Goal: Navigation & Orientation: Find specific page/section

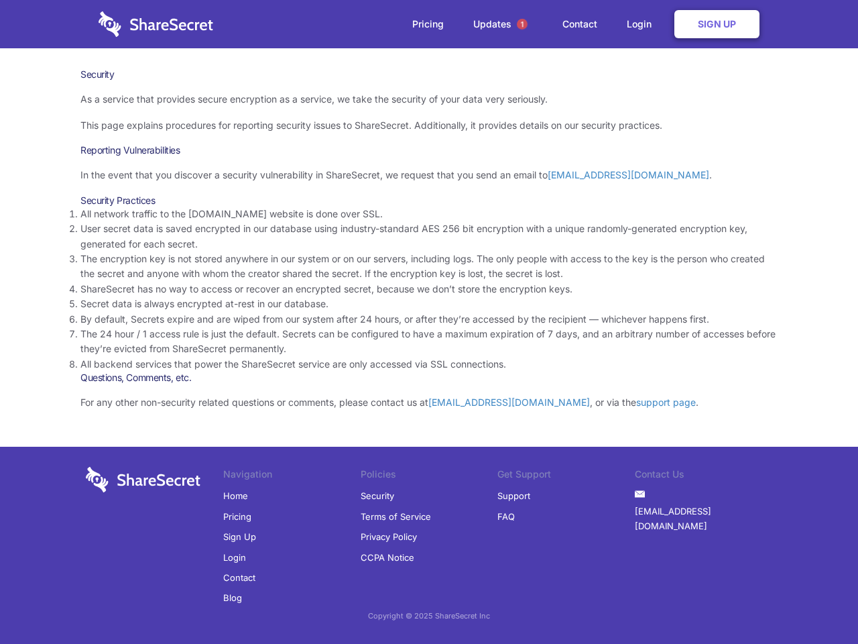
click at [429, 322] on li "By default, Secrets expire and are wiped from our system after 24 hours, or aft…" at bounding box center [428, 319] width 697 height 15
click at [522, 24] on span "1" at bounding box center [522, 24] width 11 height 11
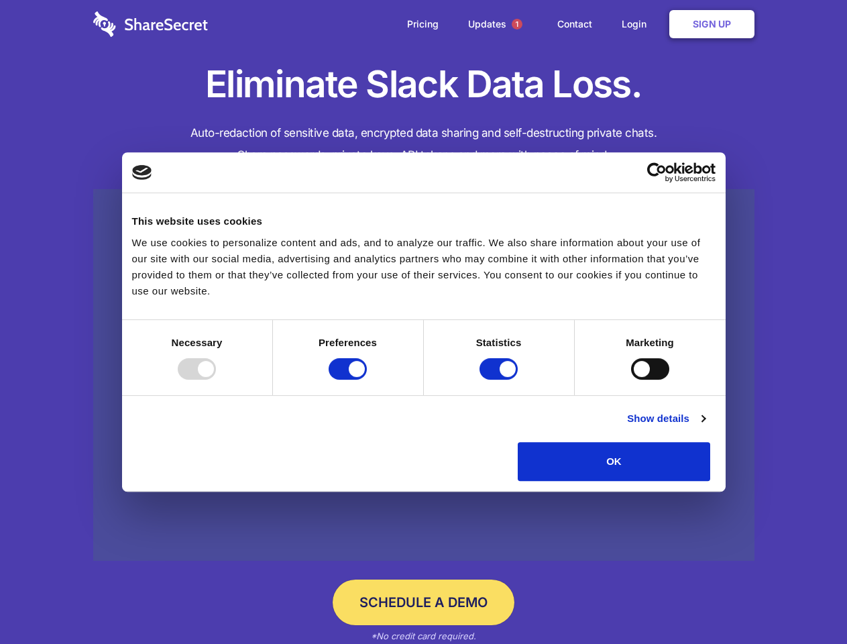
click at [216, 380] on div at bounding box center [197, 368] width 38 height 21
click at [367, 380] on input "Preferences" at bounding box center [348, 368] width 38 height 21
checkbox input "false"
click at [500, 380] on input "Statistics" at bounding box center [499, 368] width 38 height 21
checkbox input "false"
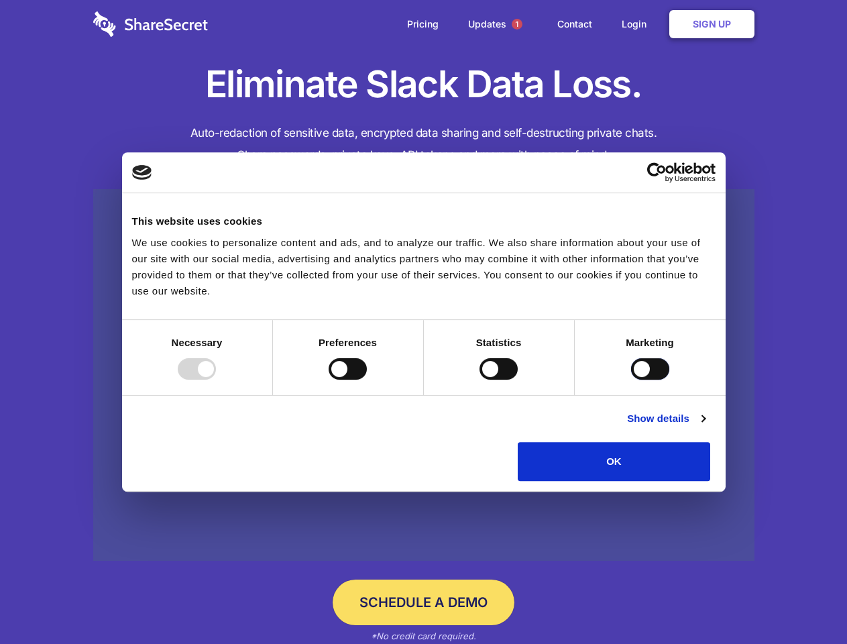
click at [631, 380] on input "Marketing" at bounding box center [650, 368] width 38 height 21
checkbox input "true"
click at [705, 427] on link "Show details" at bounding box center [666, 418] width 78 height 16
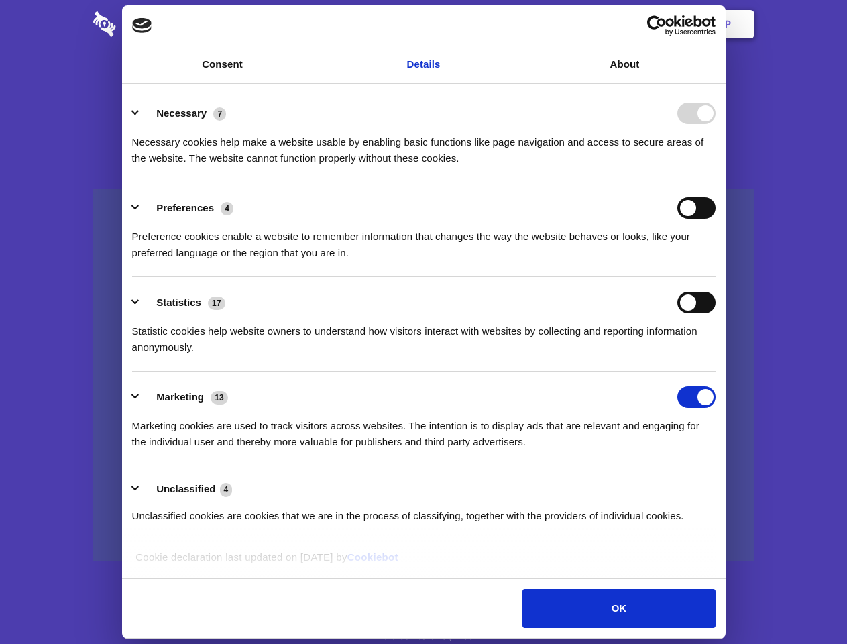
click at [722, 486] on ul "Necessary 7 Necessary cookies help make a website usable by enabling basic func…" at bounding box center [423, 314] width 596 height 452
click at [516, 24] on span "1" at bounding box center [517, 24] width 11 height 11
